Goal: Information Seeking & Learning: Learn about a topic

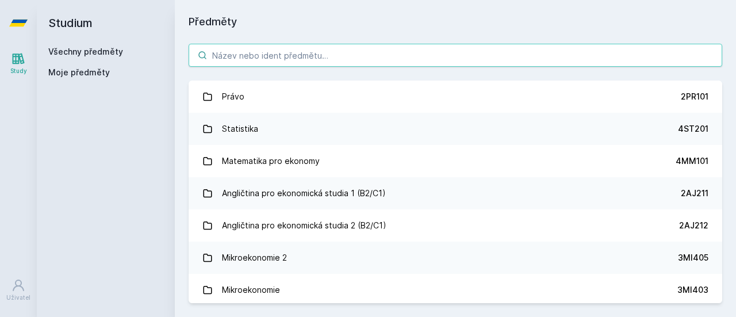
click at [328, 64] on input "search" at bounding box center [454, 55] width 533 height 23
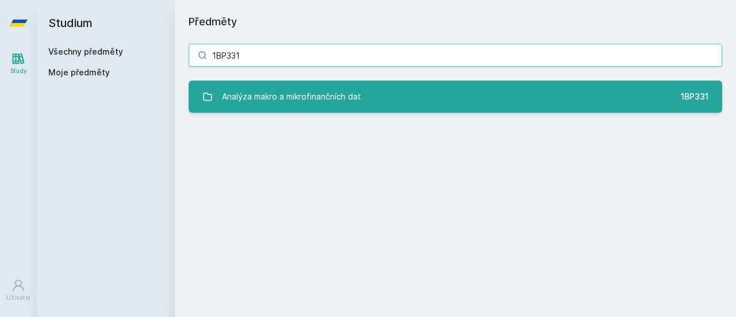
type input "1BP331"
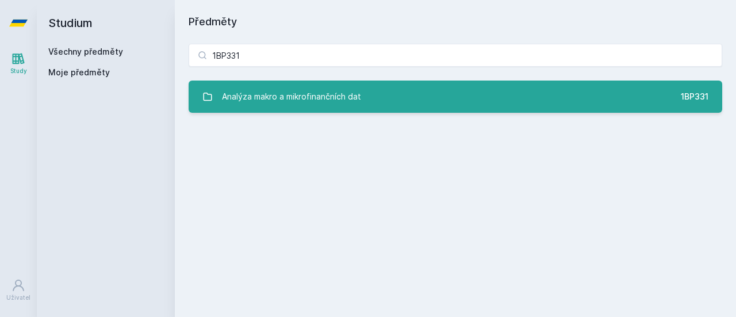
click at [344, 91] on div "Analýza makro a mikrofinančních dat" at bounding box center [291, 96] width 139 height 23
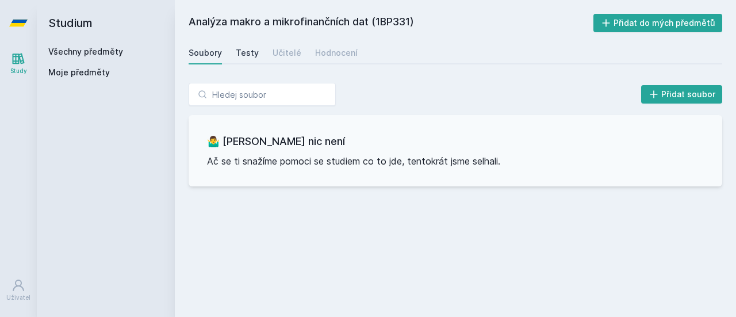
click at [253, 53] on div "Testy" at bounding box center [247, 52] width 23 height 11
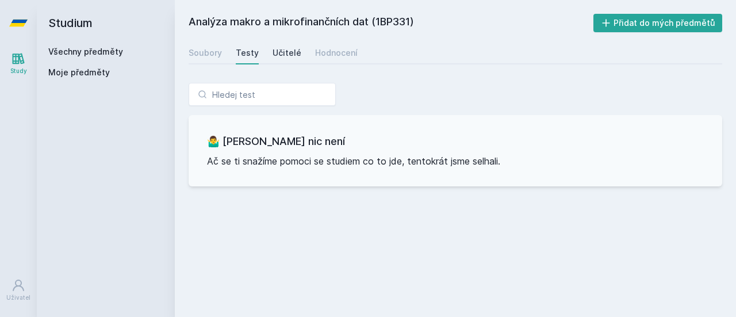
click at [284, 52] on div "Učitelé" at bounding box center [286, 52] width 29 height 11
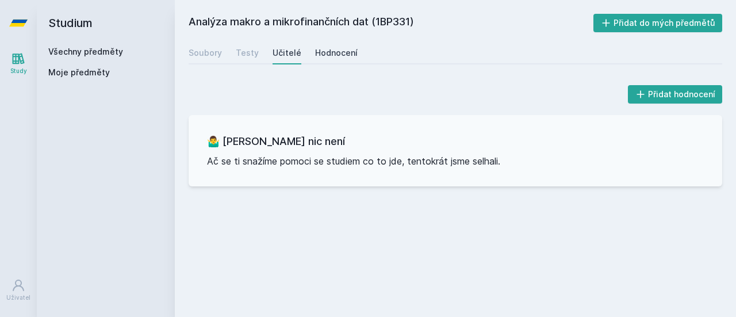
click at [335, 51] on div "Hodnocení" at bounding box center [336, 52] width 43 height 11
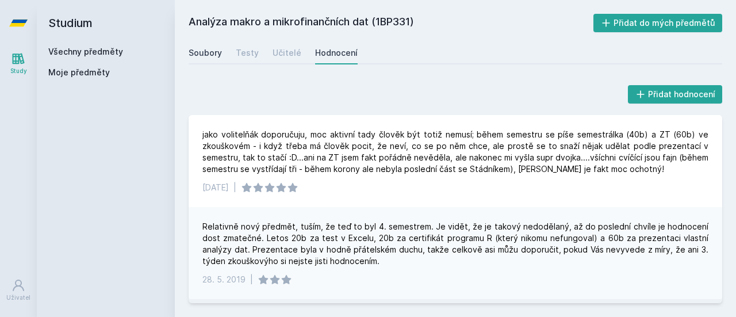
click at [210, 45] on link "Soubory" at bounding box center [204, 52] width 33 height 23
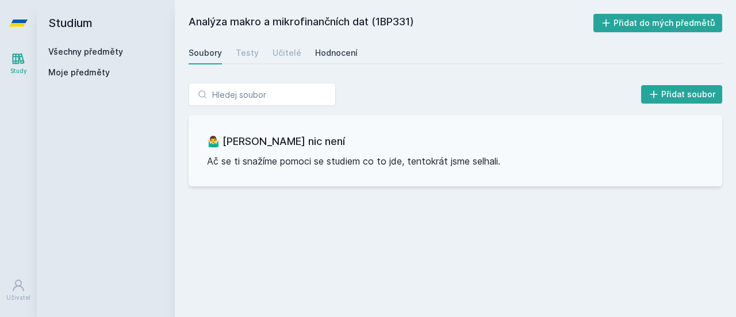
click at [348, 53] on div "Hodnocení" at bounding box center [336, 52] width 43 height 11
